Goal: Transaction & Acquisition: Purchase product/service

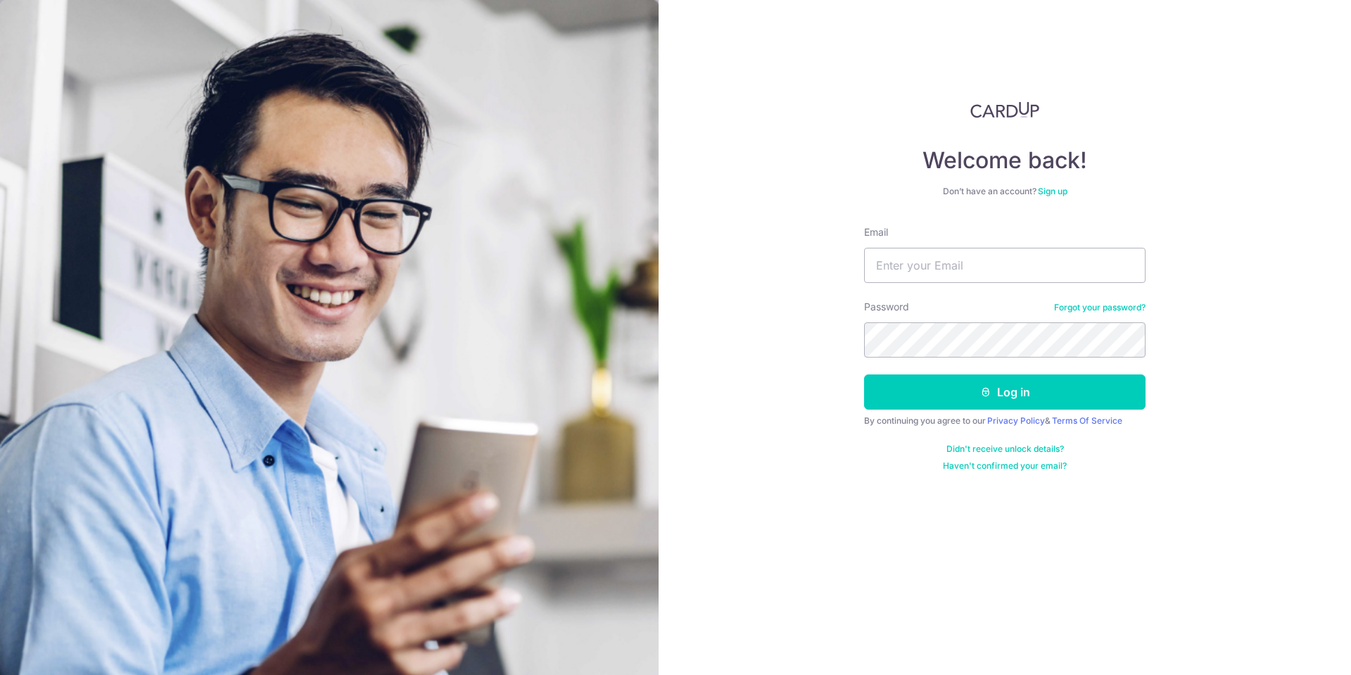
click at [1001, 260] on input "Email" at bounding box center [1005, 265] width 282 height 35
type input "[EMAIL_ADDRESS][DOMAIN_NAME]"
click at [998, 398] on button "Log in" at bounding box center [1005, 391] width 282 height 35
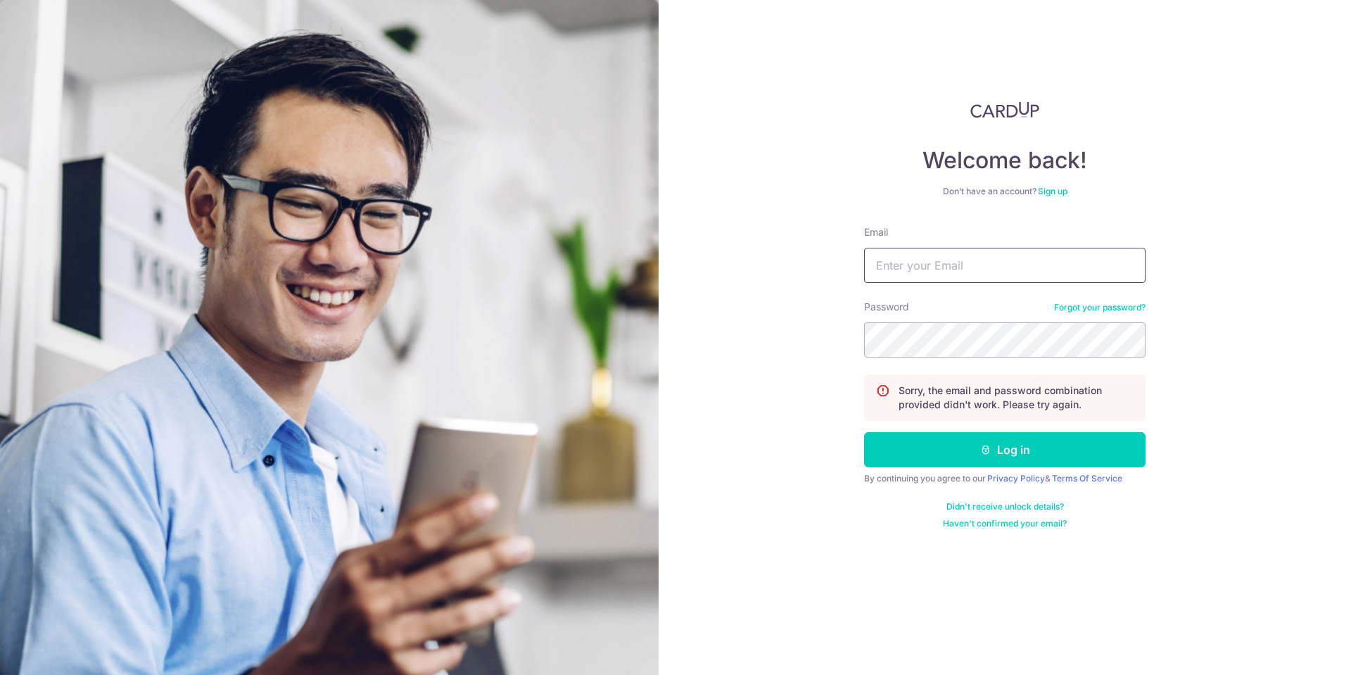
click at [988, 265] on input "Email" at bounding box center [1005, 265] width 282 height 35
type input "choo.weiliang@gmail.com"
click at [979, 453] on button "Log in" at bounding box center [1005, 449] width 282 height 35
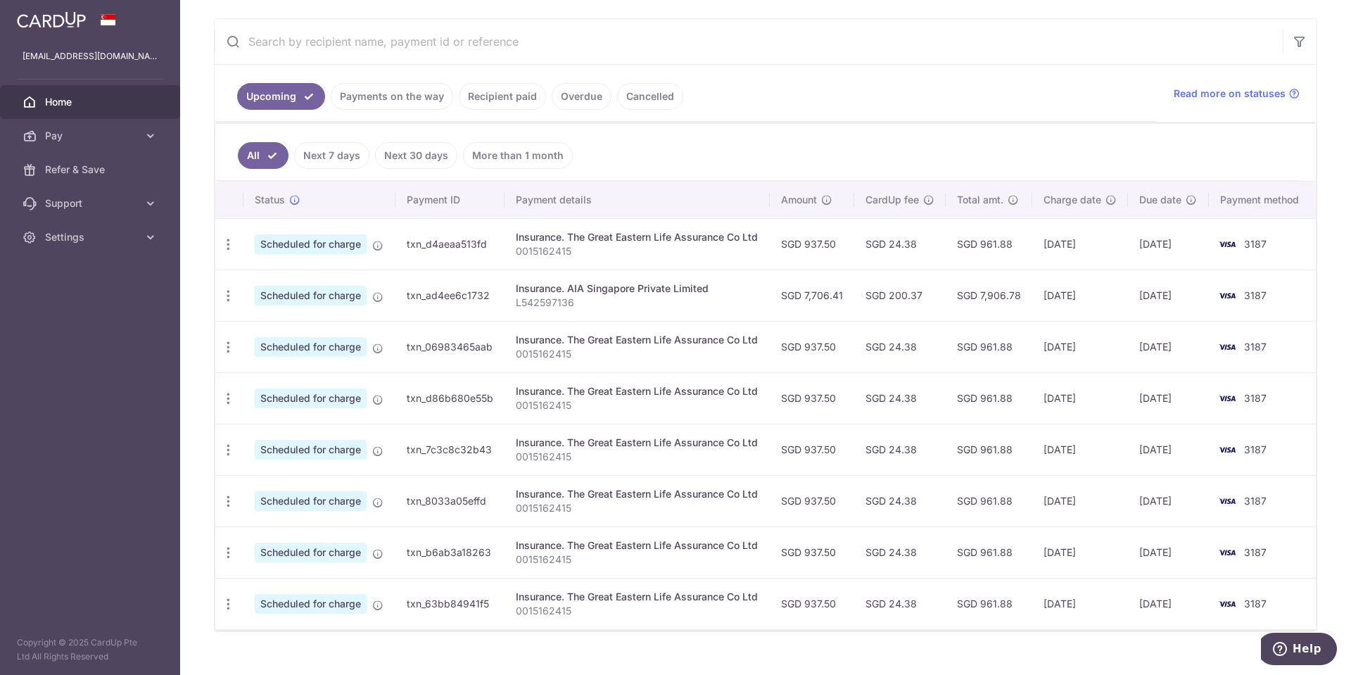
scroll to position [277, 0]
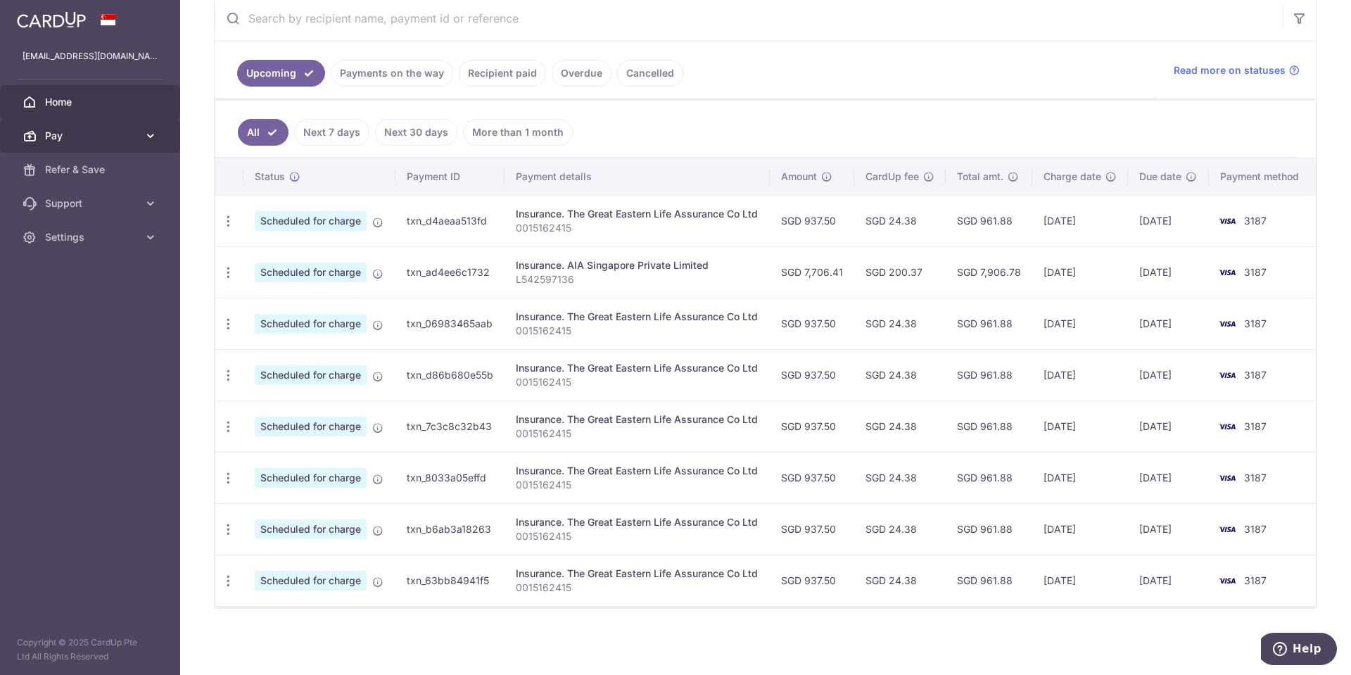
click at [94, 135] on span "Pay" at bounding box center [91, 136] width 93 height 14
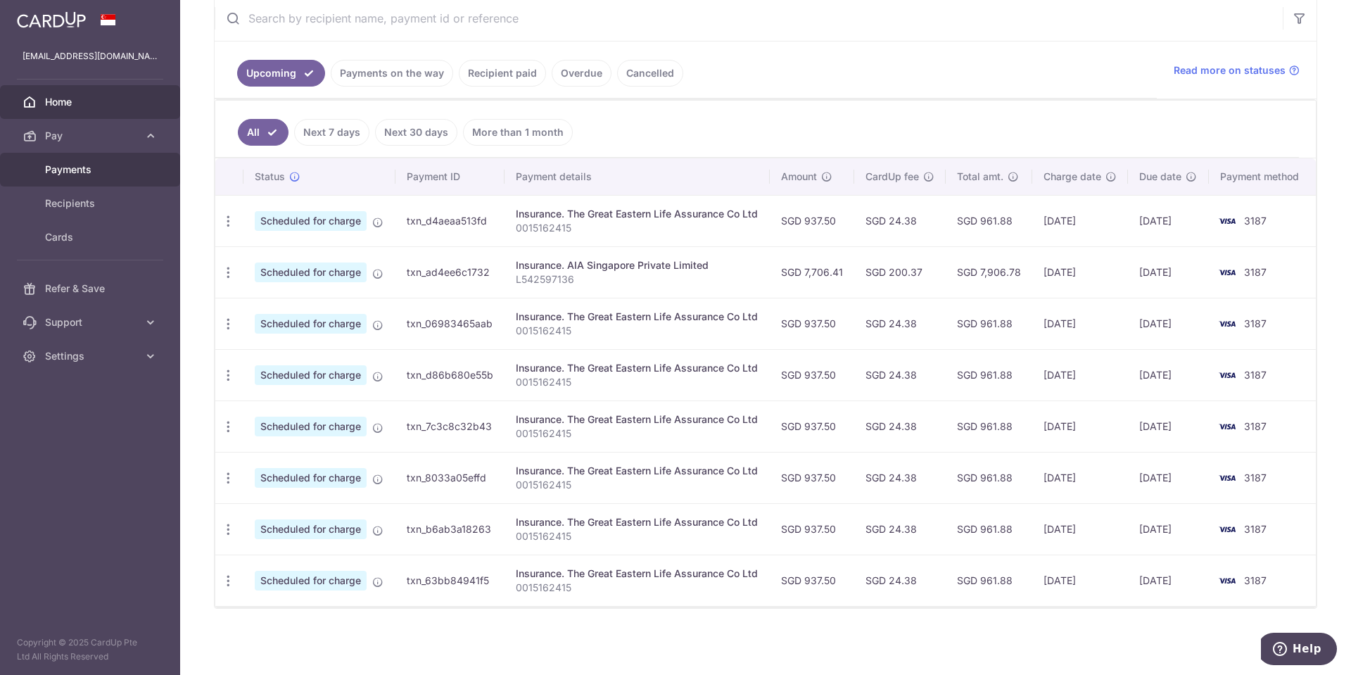
click at [89, 176] on span "Payments" at bounding box center [91, 170] width 93 height 14
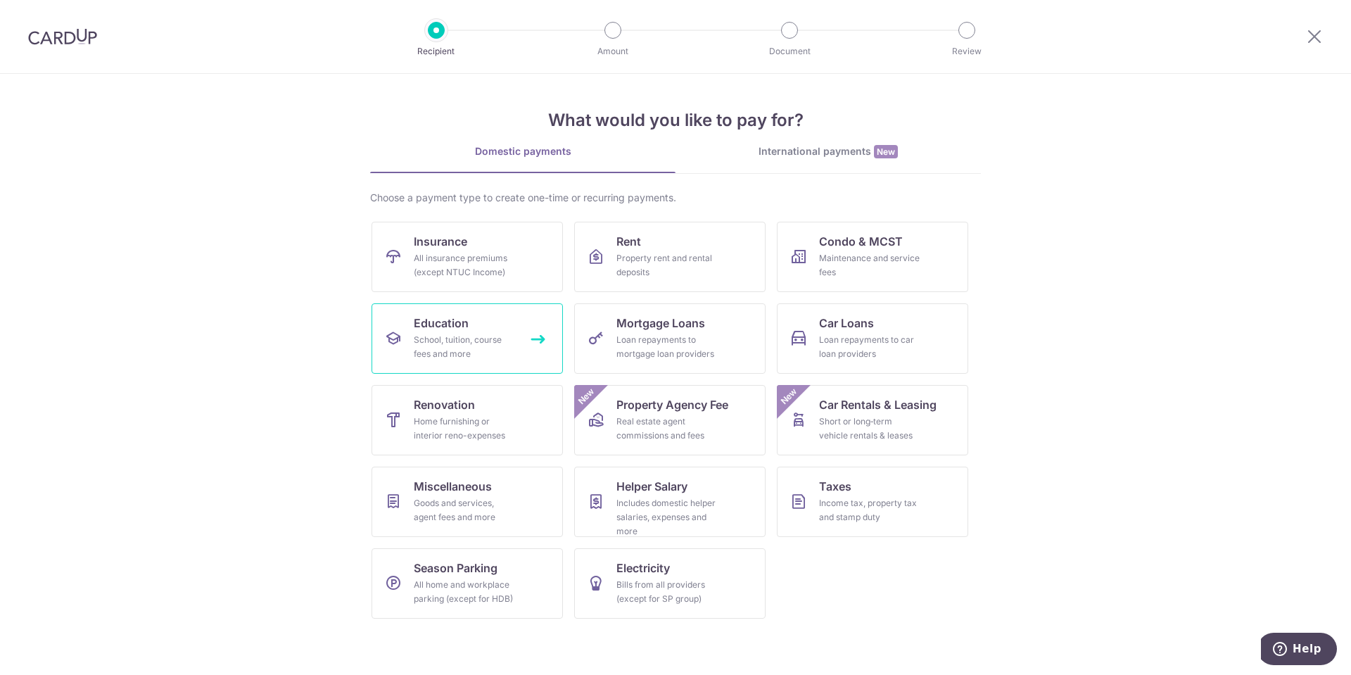
click at [467, 333] on div "School, tuition, course fees and more" at bounding box center [464, 347] width 101 height 28
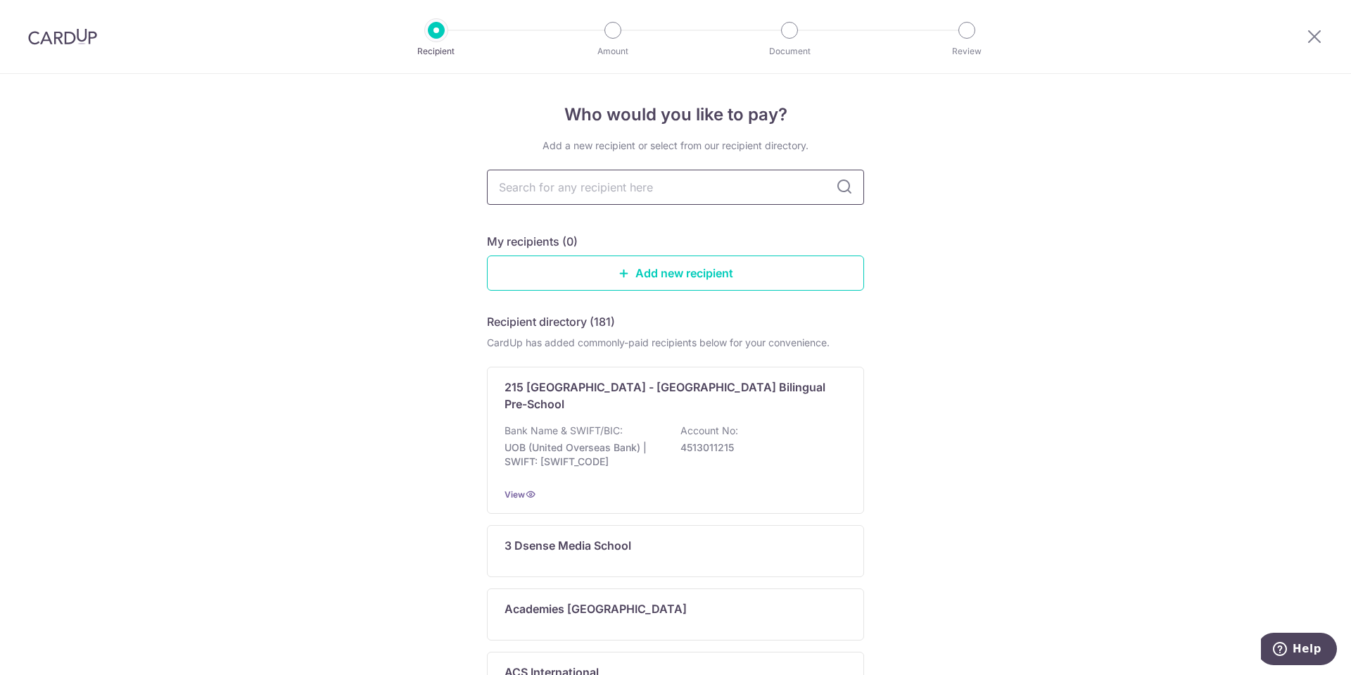
click at [680, 189] on input "text" at bounding box center [675, 187] width 377 height 35
click at [550, 189] on input "text" at bounding box center [675, 187] width 377 height 35
type input "mind"
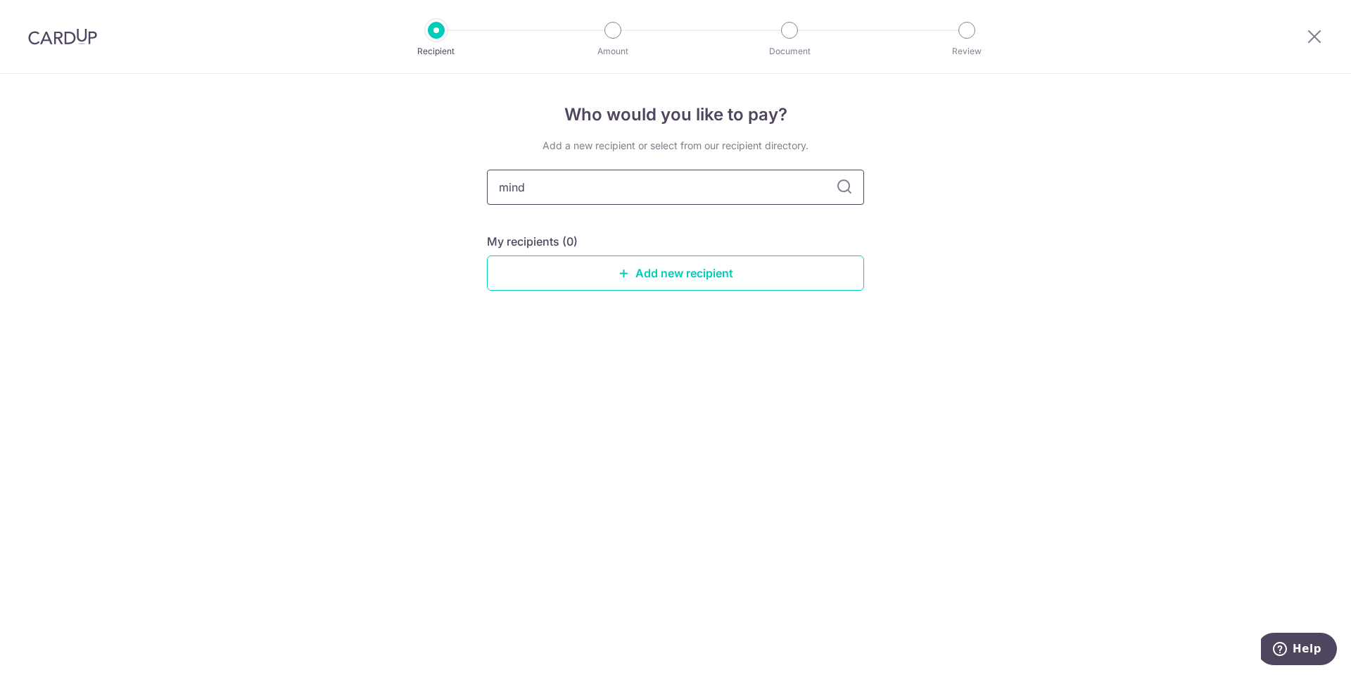
type input "mind"
drag, startPoint x: 550, startPoint y: 189, endPoint x: 465, endPoint y: 183, distance: 85.4
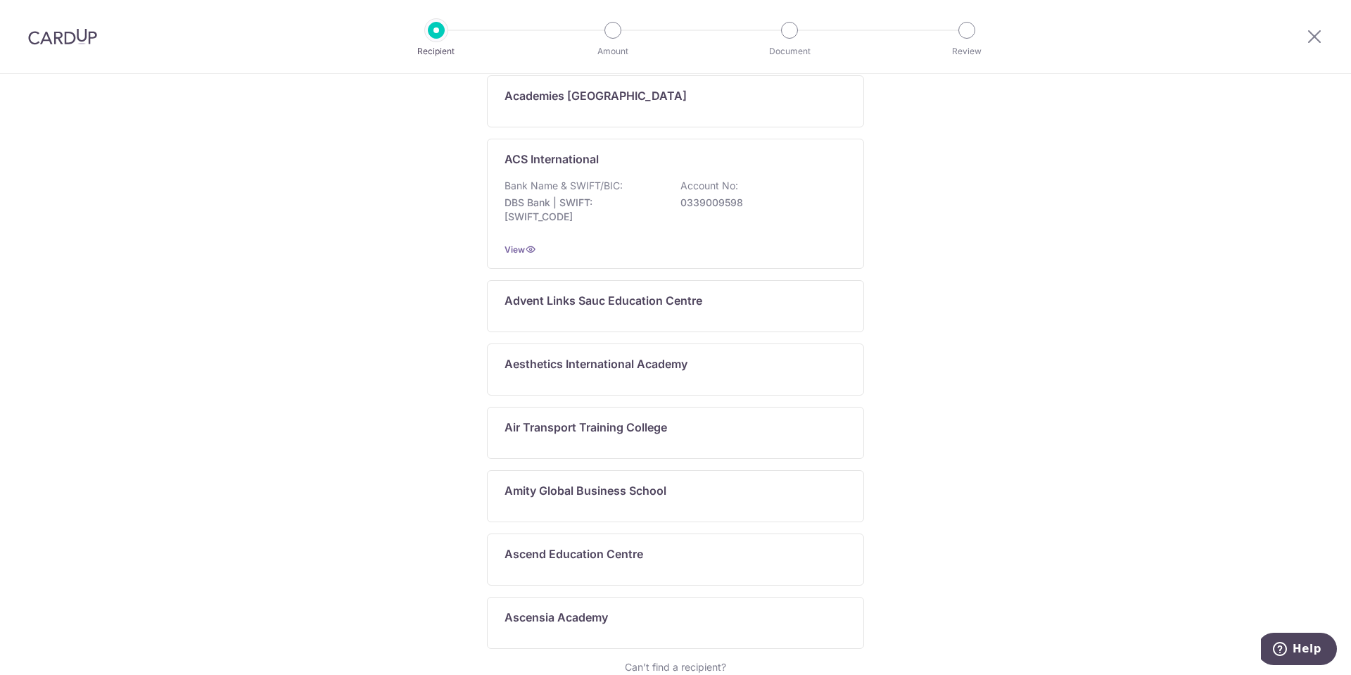
scroll to position [615, 0]
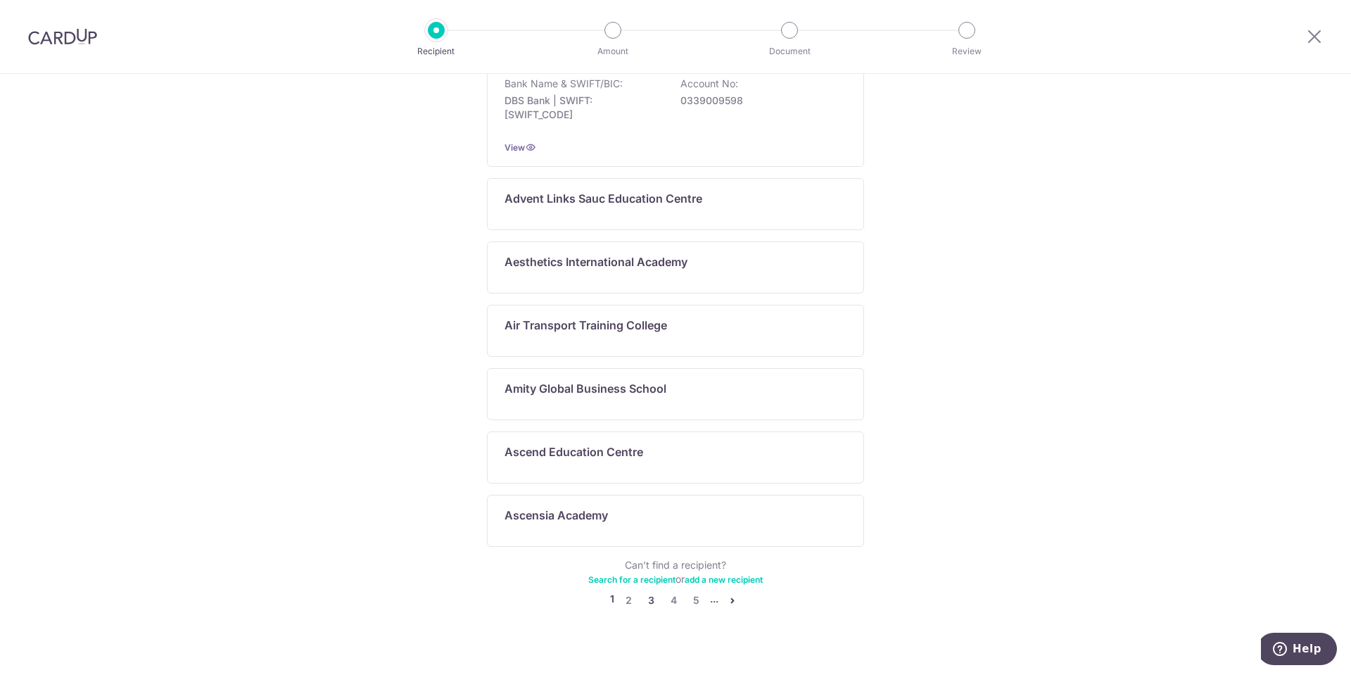
click at [643, 592] on link "3" at bounding box center [651, 600] width 17 height 17
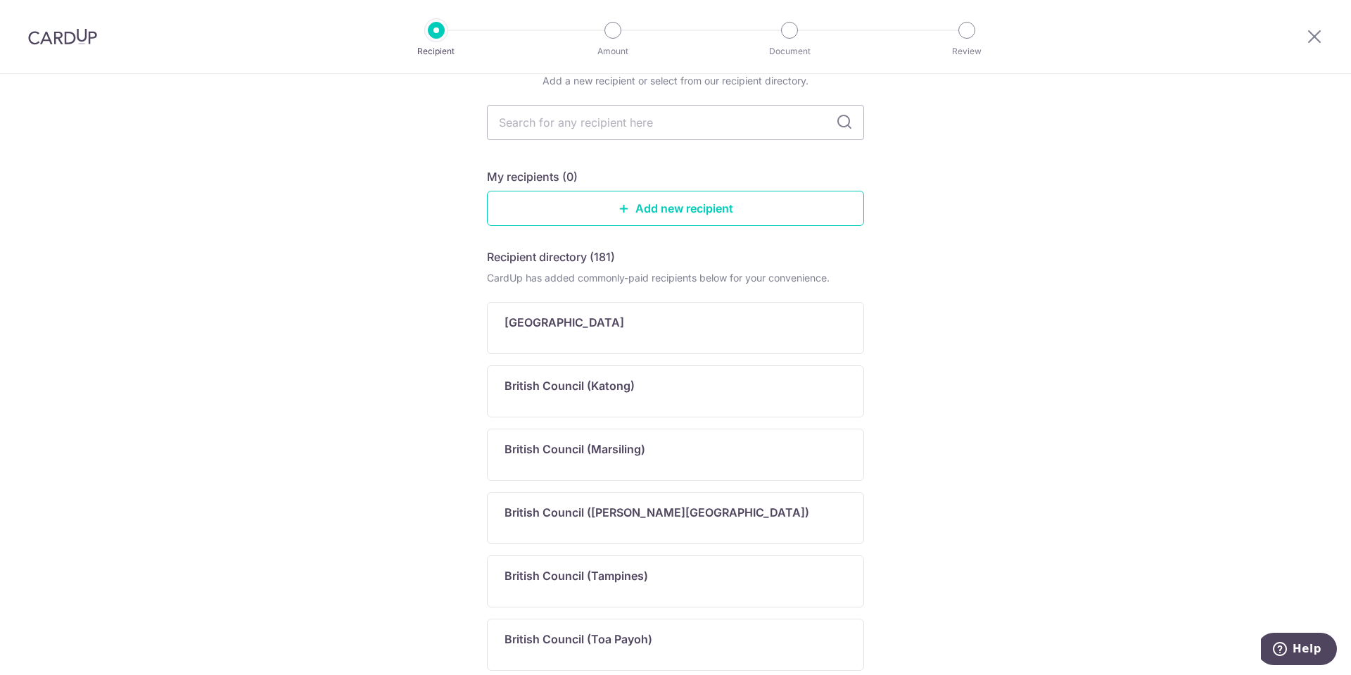
scroll to position [0, 0]
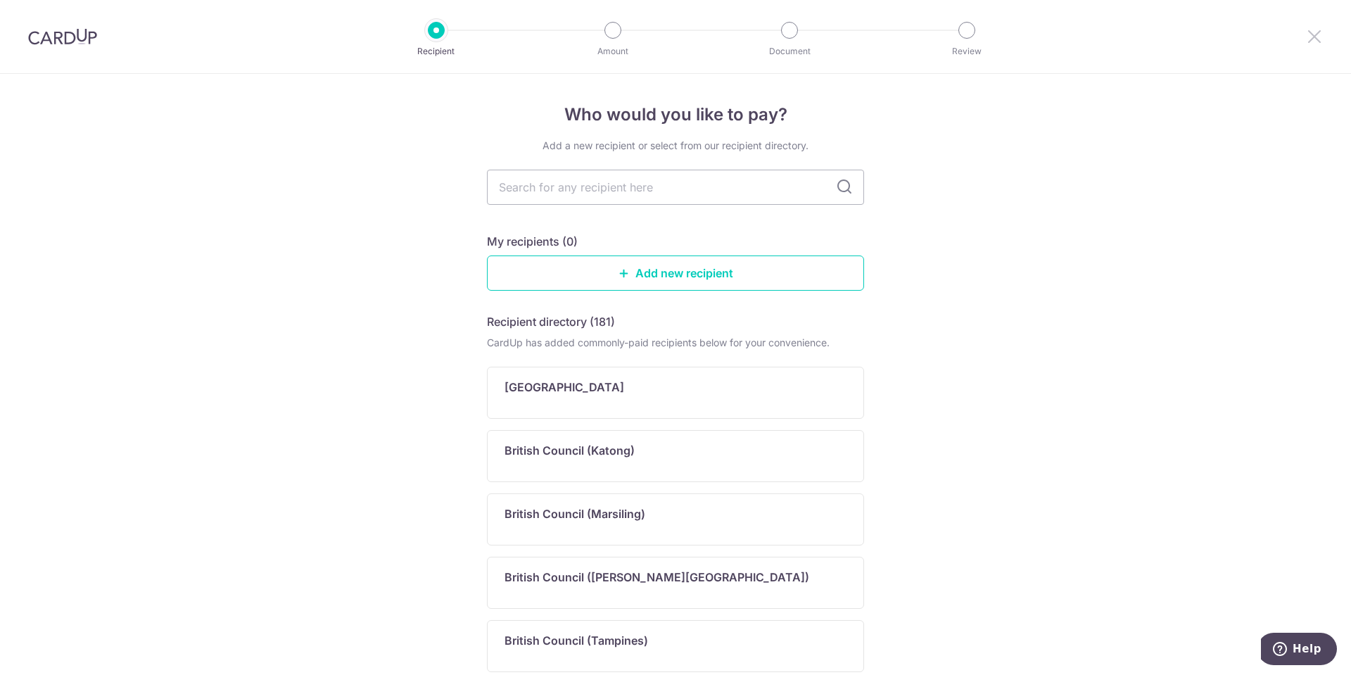
click at [1310, 41] on icon at bounding box center [1314, 36] width 17 height 18
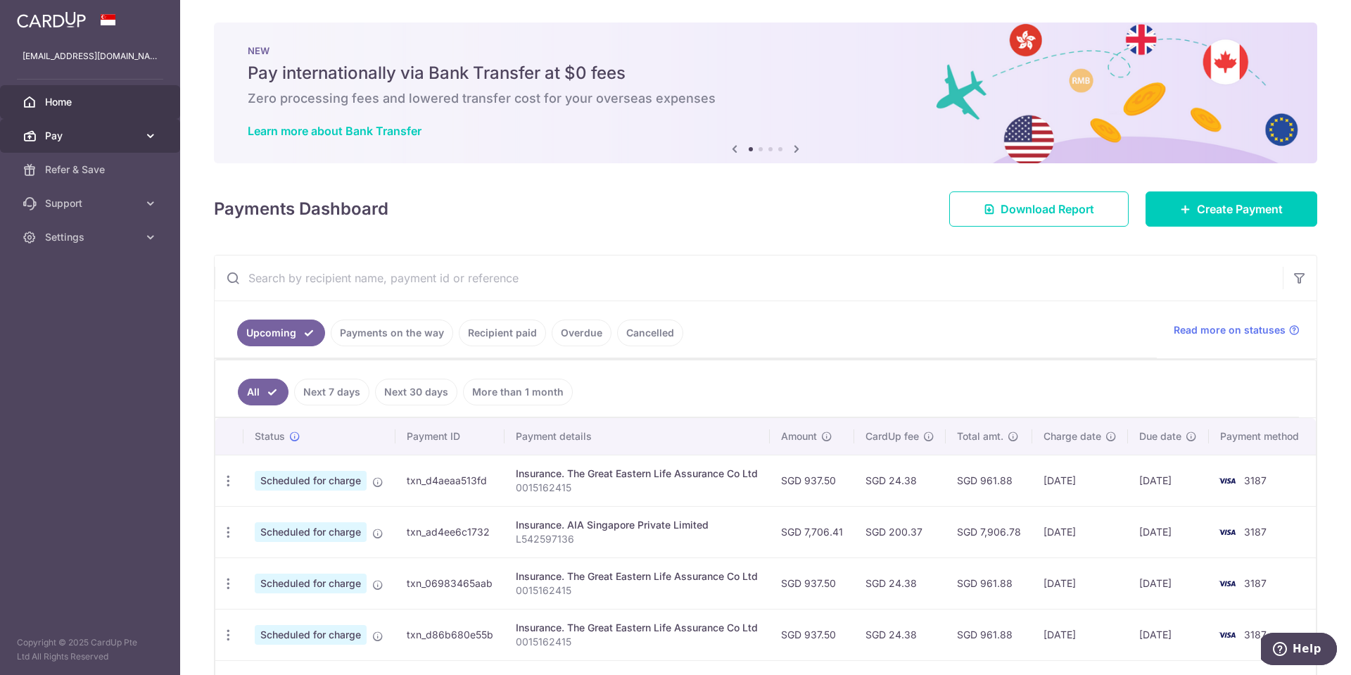
click at [130, 136] on span "Pay" at bounding box center [91, 136] width 93 height 14
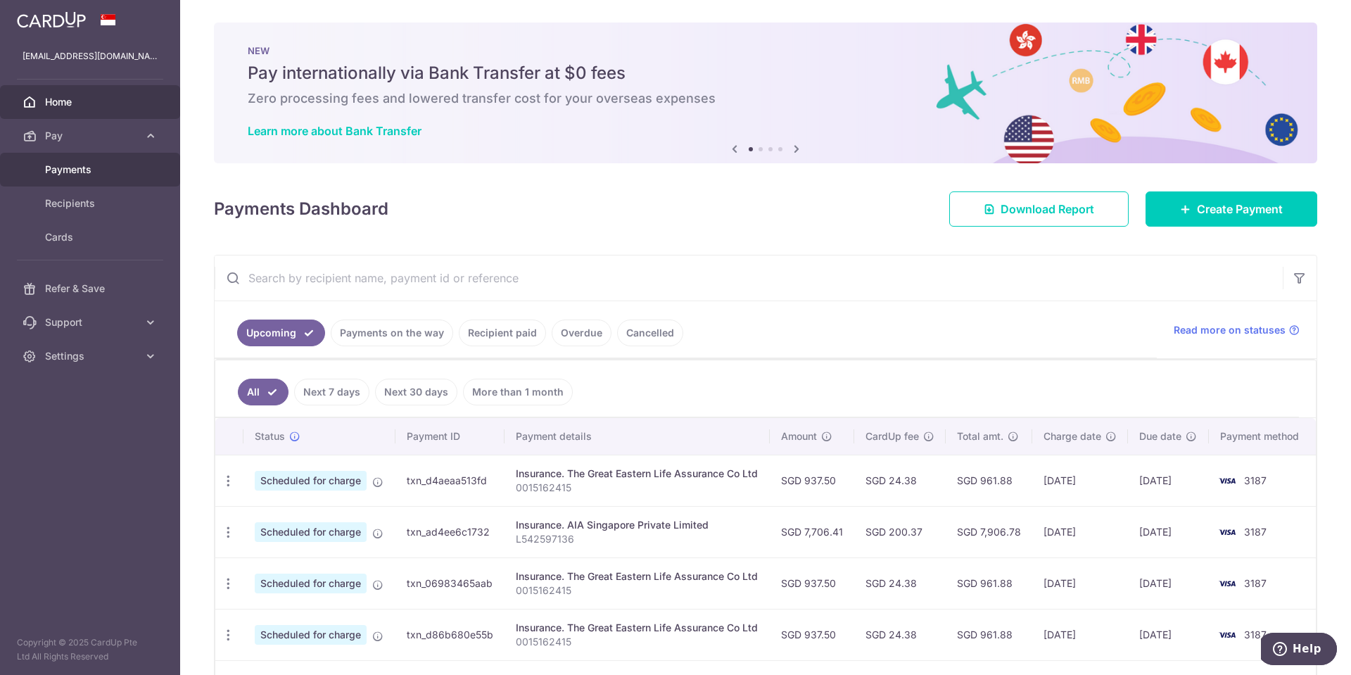
click at [73, 168] on span "Payments" at bounding box center [91, 170] width 93 height 14
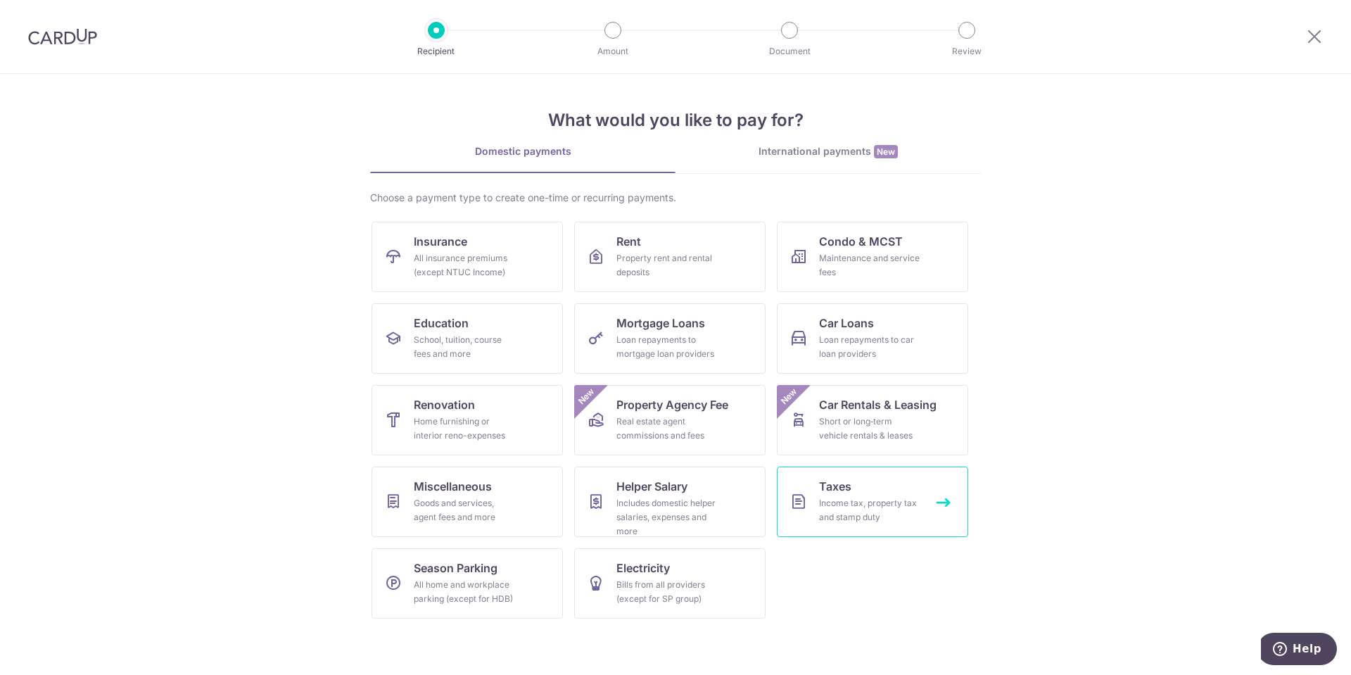
click at [850, 515] on div "Income tax, property tax and stamp duty" at bounding box center [869, 510] width 101 height 28
click at [881, 370] on link "Car Loans Loan repayments to car loan providers" at bounding box center [872, 338] width 191 height 70
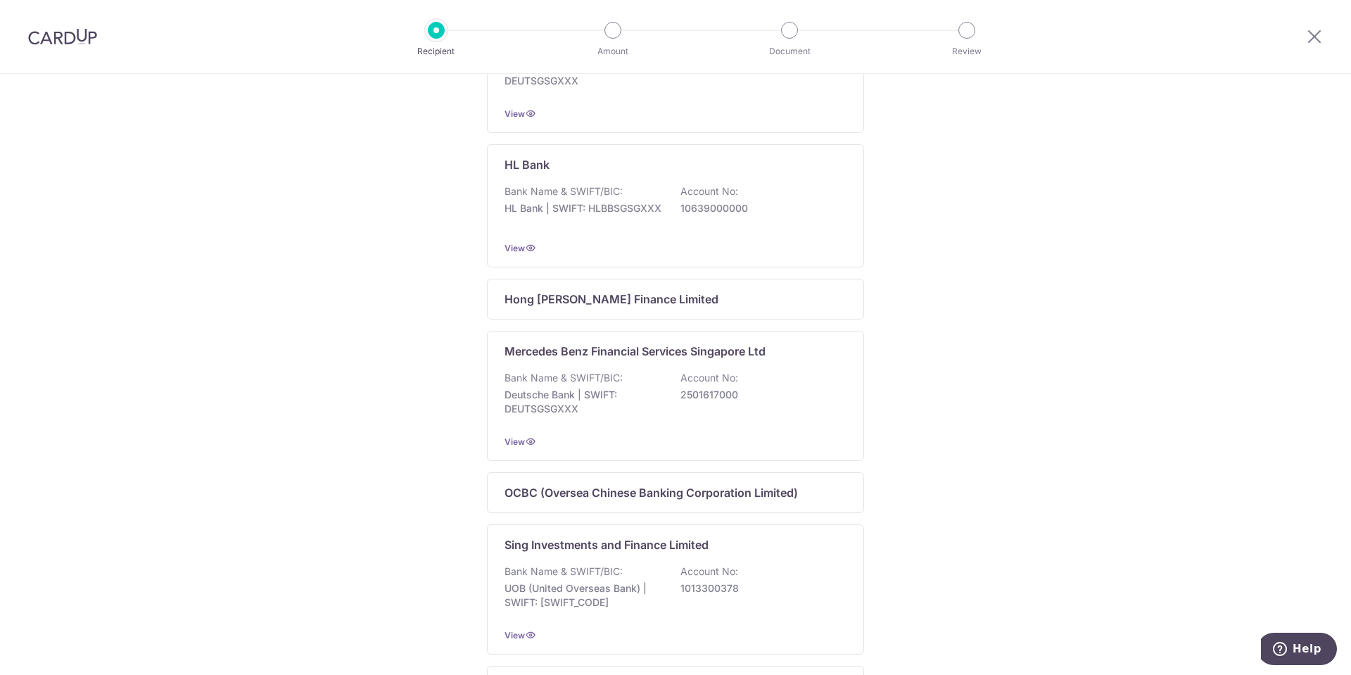
scroll to position [493, 0]
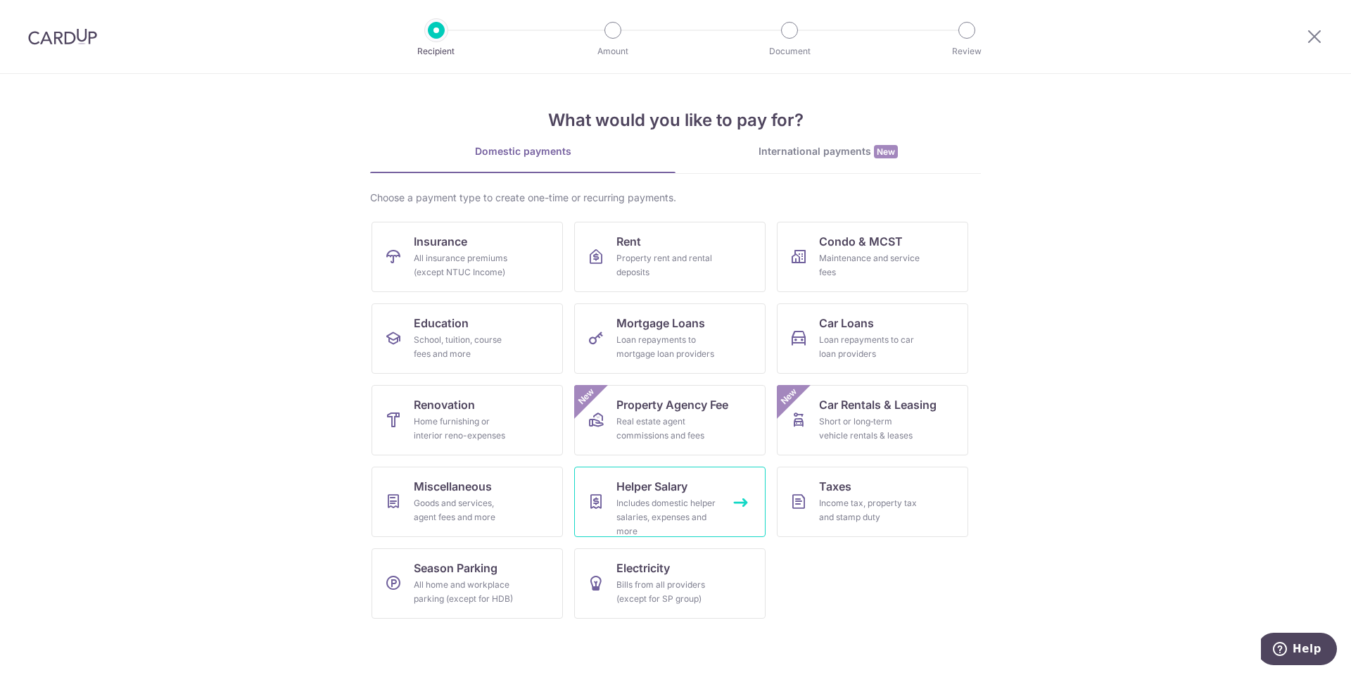
click at [724, 493] on link "Helper Salary Includes domestic helper salaries, expenses and more" at bounding box center [669, 502] width 191 height 70
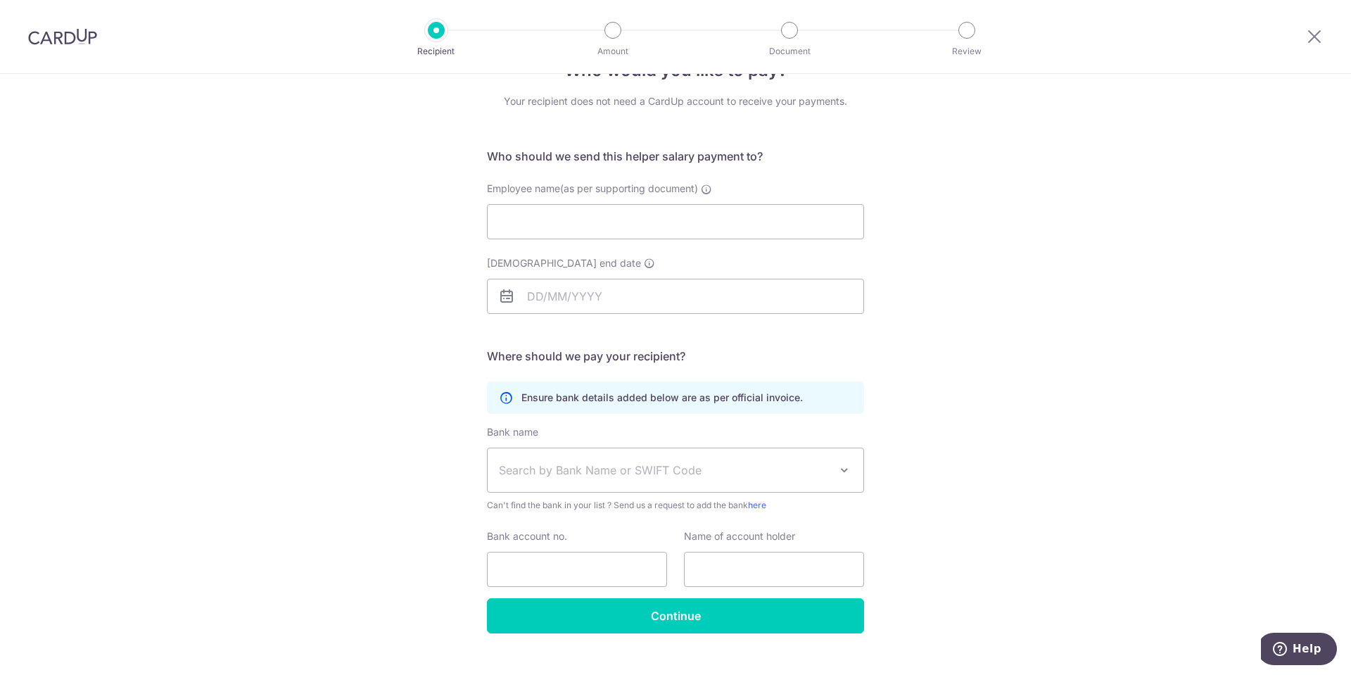
scroll to position [69, 0]
